Goal: Communication & Community: Answer question/provide support

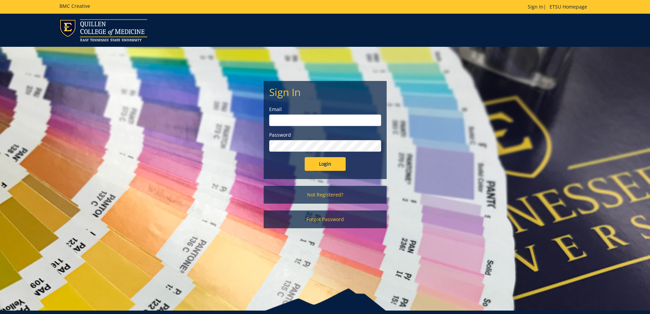
type input "[EMAIL_ADDRESS][DOMAIN_NAME]"
click at [328, 162] on input "Login" at bounding box center [325, 164] width 41 height 14
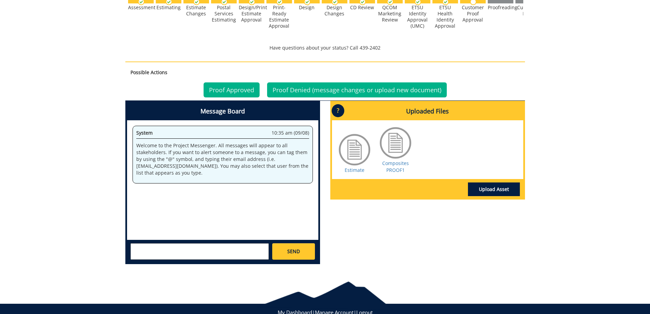
scroll to position [248, 0]
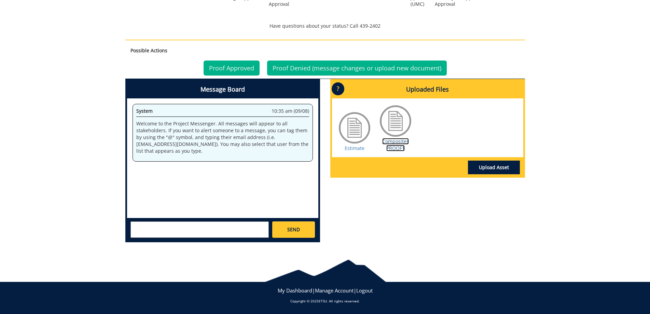
click at [398, 140] on link "Composites PROOF1" at bounding box center [395, 144] width 27 height 13
click at [210, 231] on textarea at bounding box center [200, 229] width 138 height 16
type textarea "H"
type textarea "w"
click at [495, 167] on link "Upload Asset" at bounding box center [494, 168] width 52 height 14
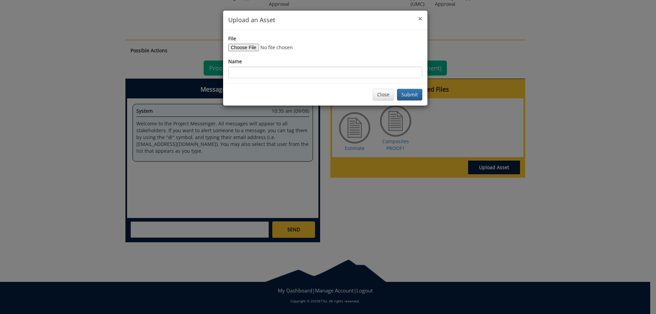
click at [422, 20] on span "×" at bounding box center [420, 19] width 4 height 10
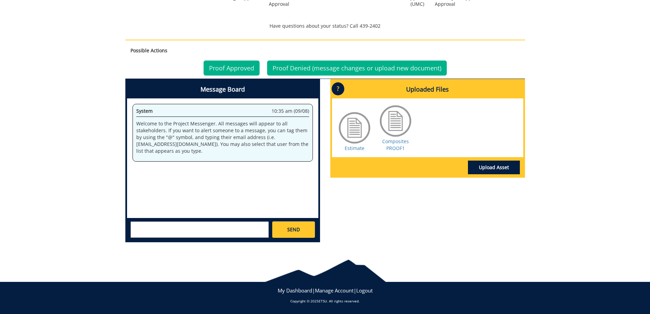
click at [393, 121] on div at bounding box center [396, 121] width 34 height 34
click at [388, 144] on link "Composites PROOF1" at bounding box center [395, 144] width 27 height 13
click at [151, 228] on textarea at bounding box center [200, 229] width 138 height 16
type textarea "Do you have a photo of [PERSON_NAME] to add?"
click at [295, 233] on link "SEND" at bounding box center [293, 229] width 42 height 16
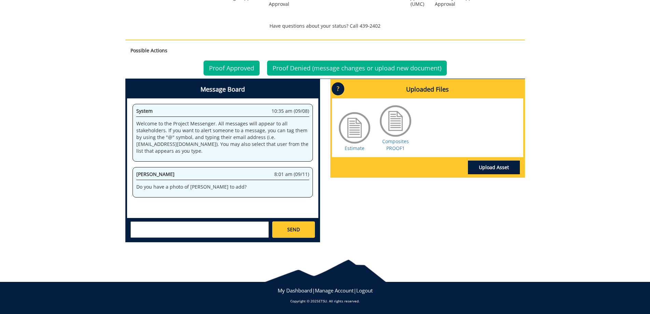
click at [206, 228] on textarea at bounding box center [200, 229] width 138 height 16
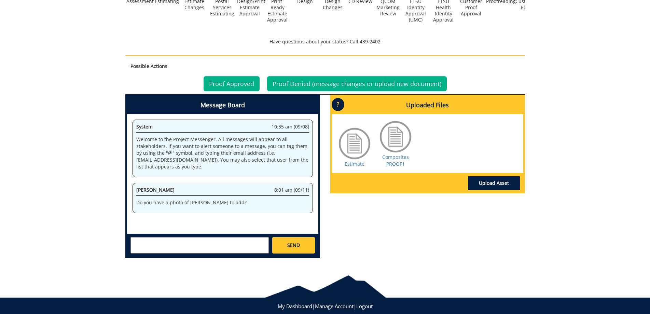
scroll to position [239, 0]
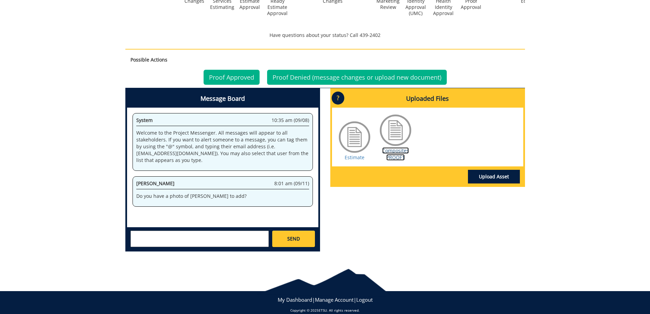
click at [397, 153] on link "Composites PROOF1" at bounding box center [395, 153] width 27 height 13
